Goal: Information Seeking & Learning: Learn about a topic

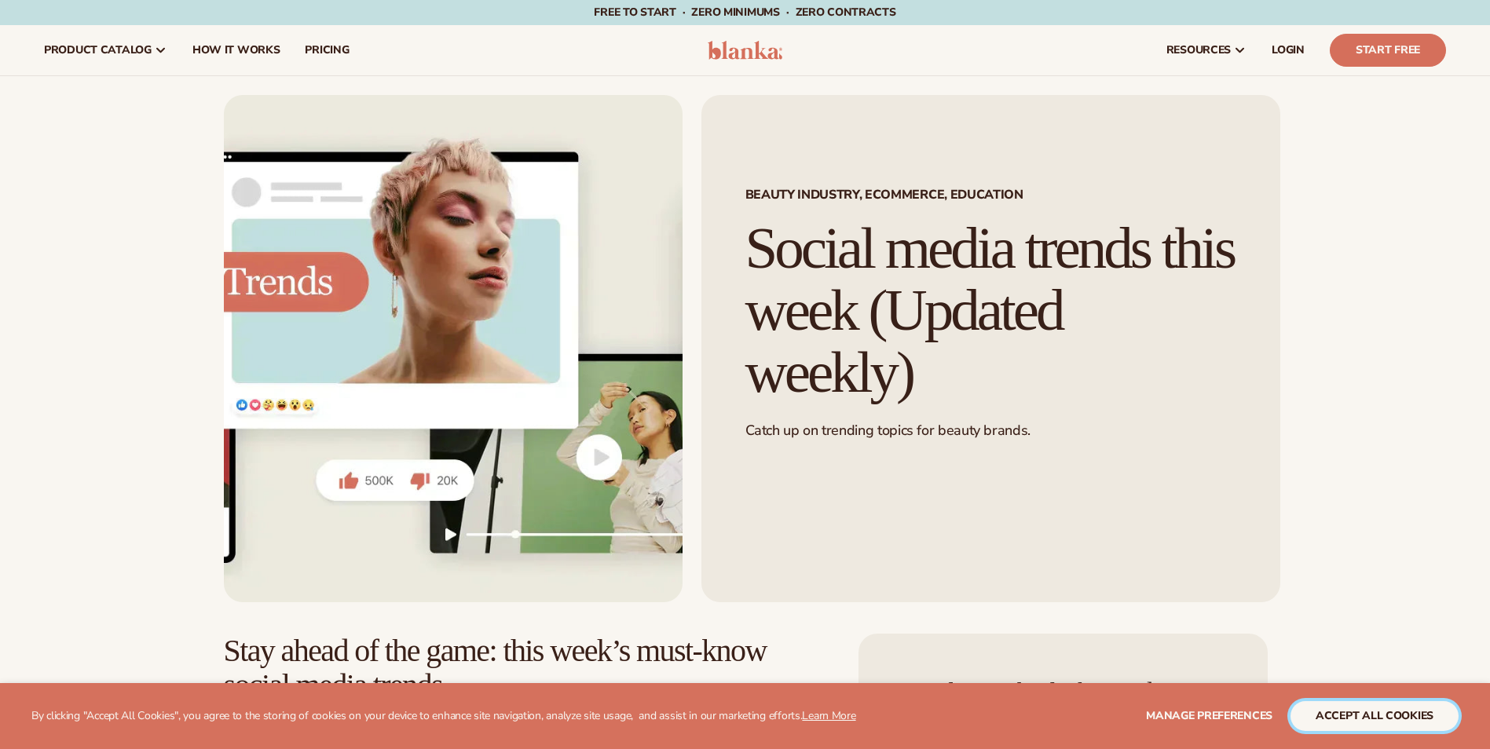
click at [1350, 713] on button "accept all cookies" at bounding box center [1374, 716] width 168 height 30
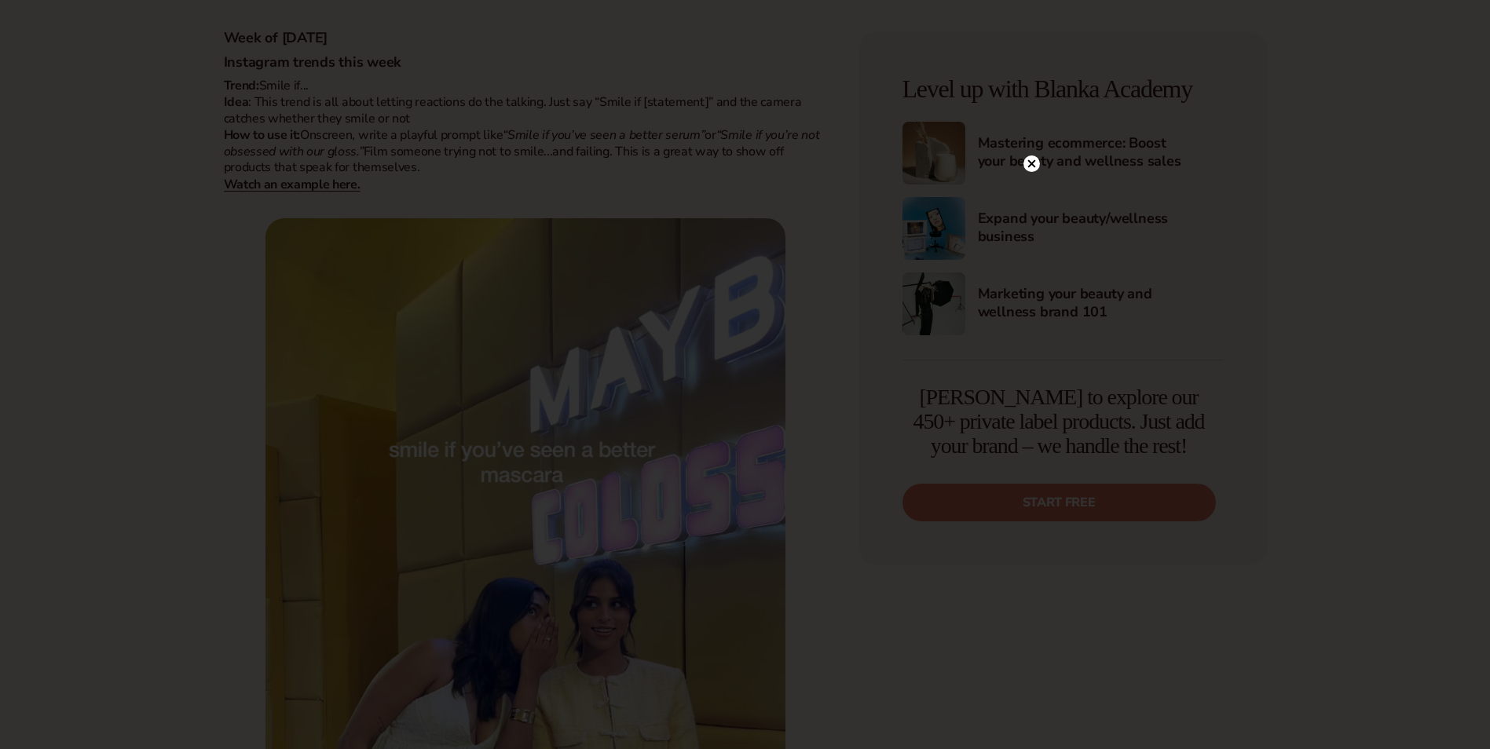
scroll to position [1111, 0]
click at [1030, 192] on circle at bounding box center [1031, 196] width 16 height 16
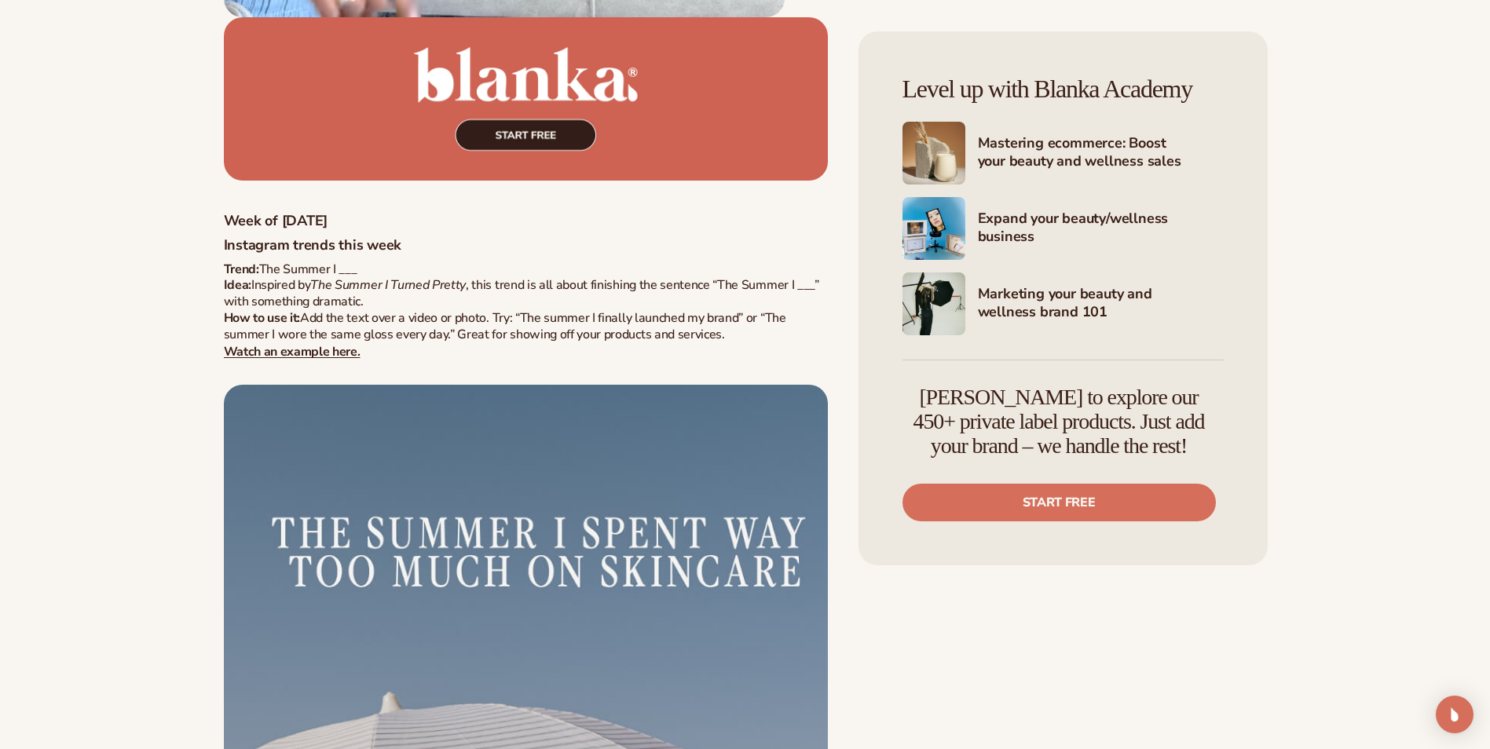
scroll to position [9519, 0]
